Goal: Task Accomplishment & Management: Use online tool/utility

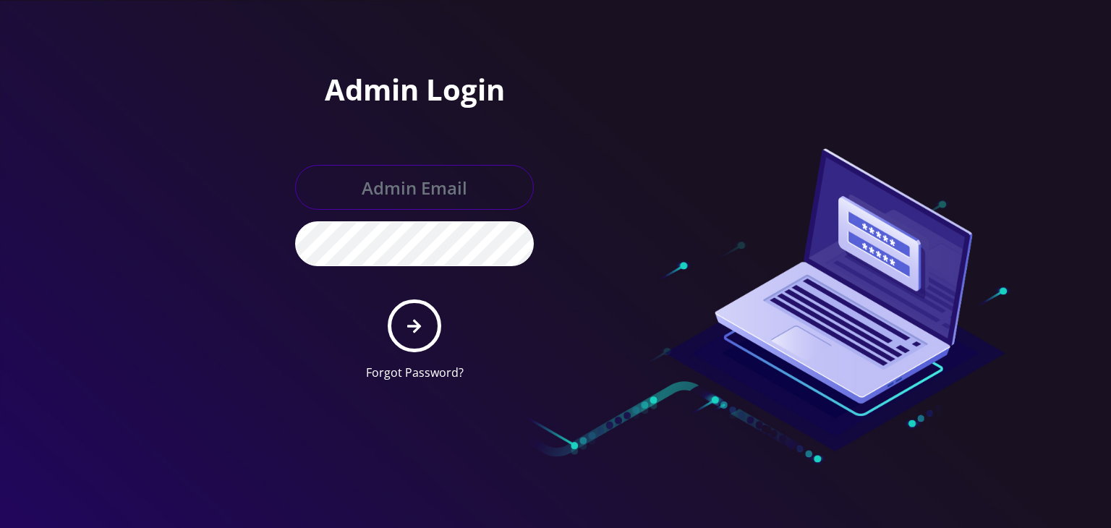
type input "[PERSON_NAME][EMAIL_ADDRESS][DOMAIN_NAME]"
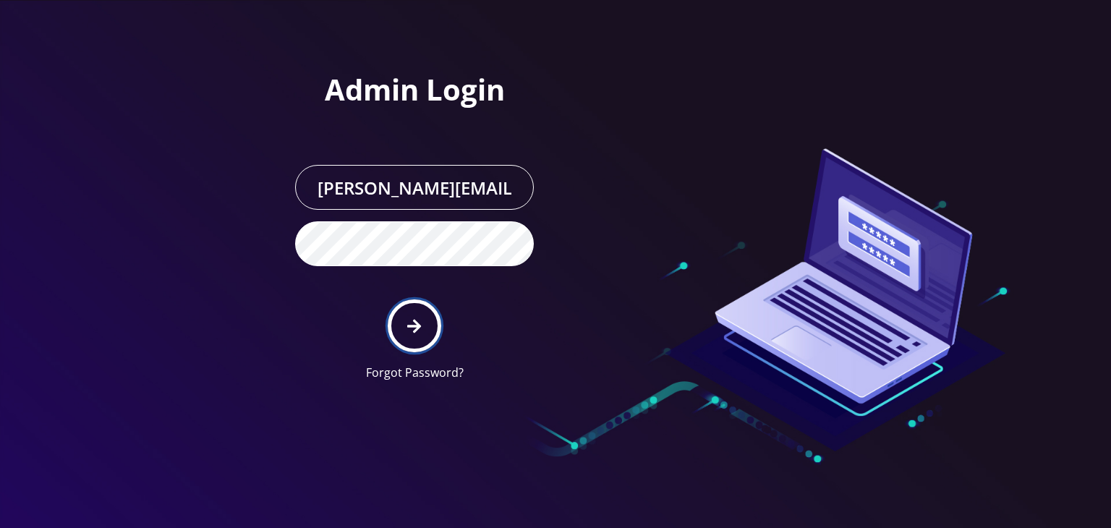
click at [422, 327] on button "submit" at bounding box center [414, 325] width 53 height 53
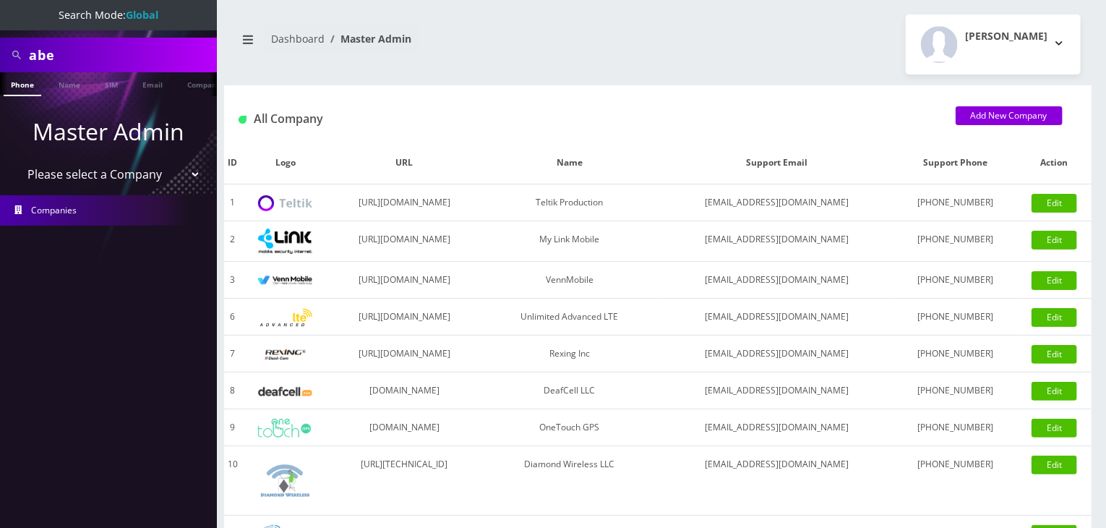
click at [130, 177] on select "Please select a Company Teltik Production My Link Mobile VennMobile Unlimited A…" at bounding box center [109, 174] width 184 height 27
select select "13"
click at [17, 161] on select "Please select a Company Teltik Production My Link Mobile VennMobile Unlimited A…" at bounding box center [109, 174] width 184 height 27
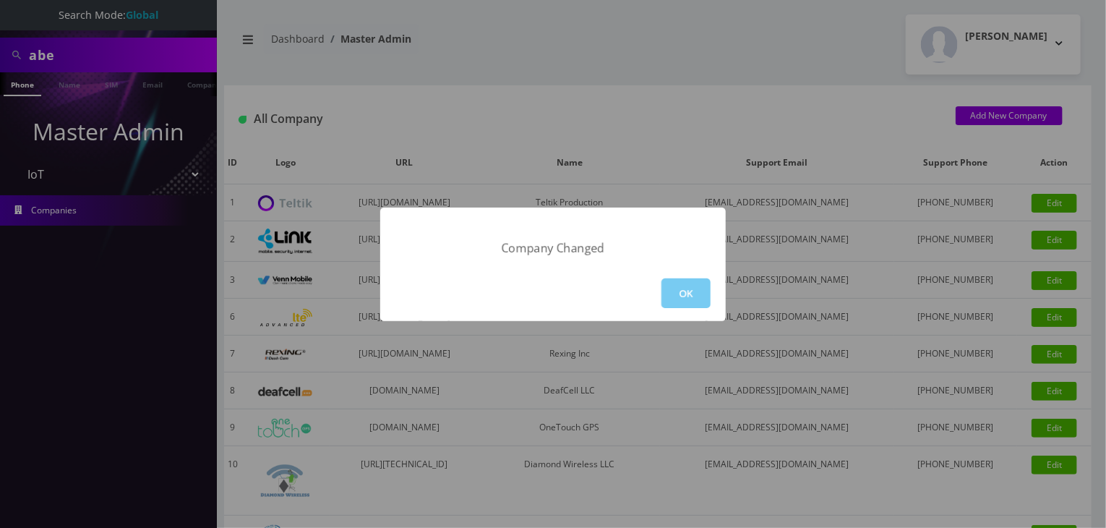
click at [684, 296] on button "OK" at bounding box center [686, 293] width 49 height 30
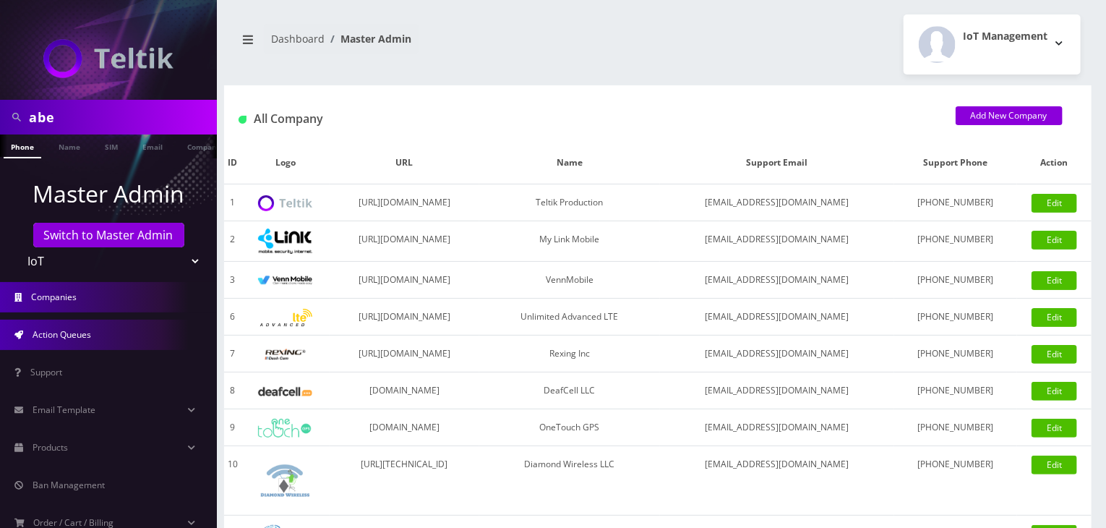
click at [104, 338] on link "Action Queues" at bounding box center [108, 335] width 217 height 30
